Goal: Transaction & Acquisition: Purchase product/service

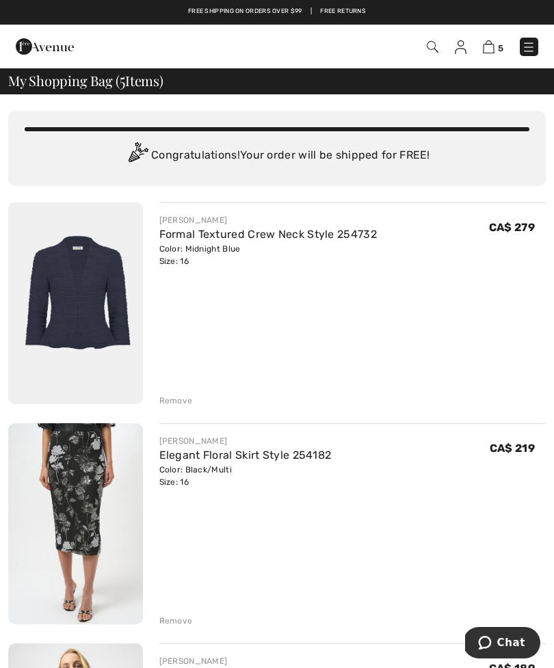
click at [494, 51] on img at bounding box center [489, 46] width 12 height 13
click at [492, 52] on img at bounding box center [489, 46] width 12 height 13
click at [489, 61] on div "5 Checkout 5 An item has been added to your Shopping Bag. Checkout" at bounding box center [277, 47] width 554 height 44
click at [493, 51] on img at bounding box center [489, 46] width 12 height 13
